Goal: Navigation & Orientation: Find specific page/section

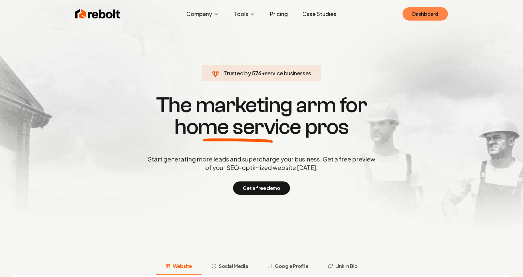
click at [424, 11] on link "Dashboard" at bounding box center [425, 13] width 45 height 13
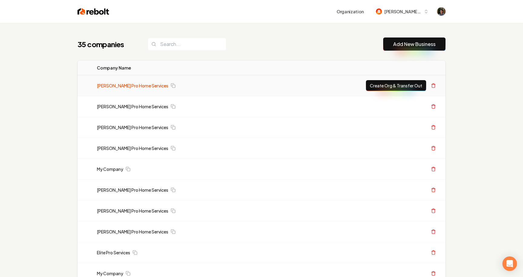
click at [142, 85] on link "[PERSON_NAME] Pro Home Services" at bounding box center [132, 86] width 71 height 6
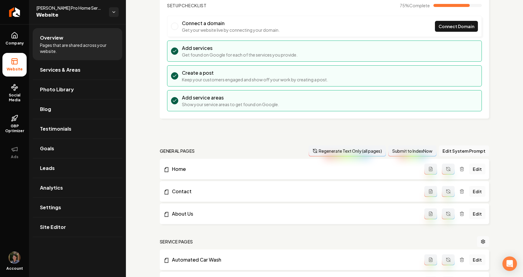
scroll to position [55, 0]
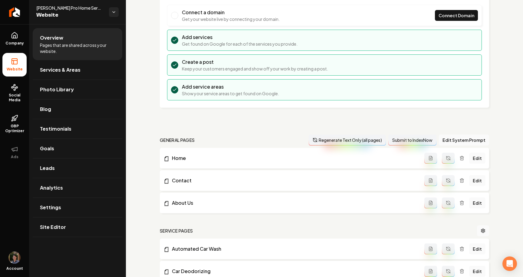
click at [445, 159] on button "Main content area" at bounding box center [448, 158] width 13 height 11
